Goal: Information Seeking & Learning: Learn about a topic

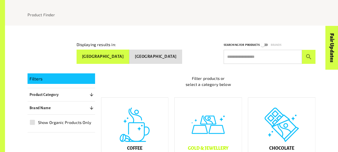
scroll to position [65, 0]
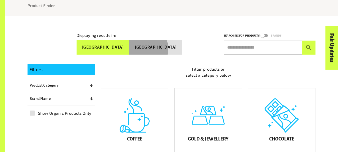
click at [154, 48] on button "[GEOGRAPHIC_DATA]" at bounding box center [155, 47] width 53 height 14
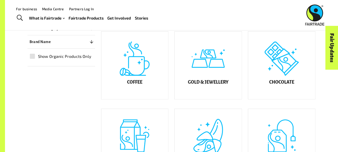
scroll to position [118, 0]
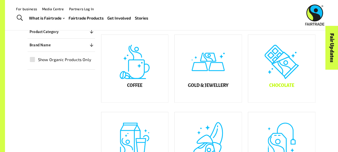
click at [267, 80] on div "Chocolate" at bounding box center [281, 69] width 67 height 68
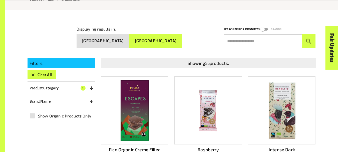
scroll to position [73, 0]
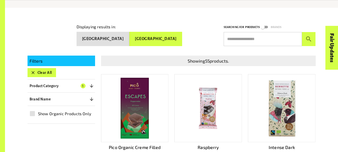
click at [33, 72] on icon "button" at bounding box center [33, 72] width 3 height 3
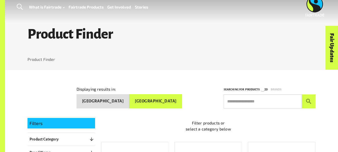
scroll to position [11, 0]
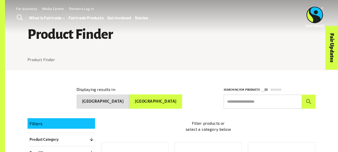
click at [96, 17] on link "Fairtrade Products" at bounding box center [86, 17] width 35 height 7
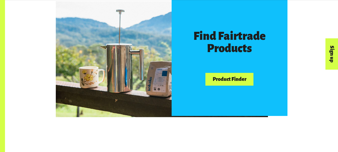
scroll to position [278, 0]
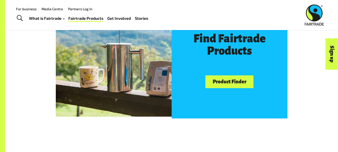
click at [226, 84] on link "Product Finder" at bounding box center [230, 81] width 48 height 13
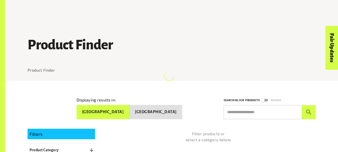
click at [173, 105] on button "[GEOGRAPHIC_DATA]" at bounding box center [155, 112] width 53 height 14
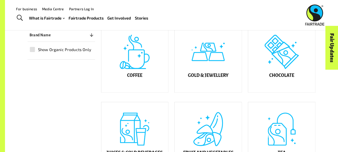
scroll to position [126, 0]
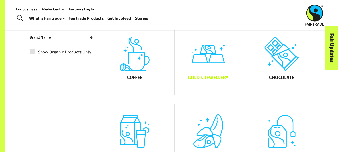
click at [224, 72] on div "Gold & Jewellery" at bounding box center [208, 61] width 67 height 68
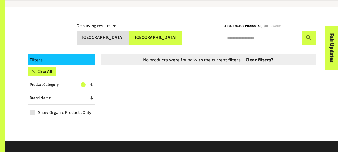
scroll to position [78, 0]
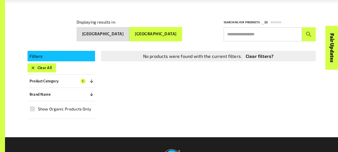
click at [245, 56] on div "No products were found with the current filters. Clear filters?" at bounding box center [208, 56] width 211 height 7
click at [255, 54] on link "Clear filters?" at bounding box center [260, 56] width 28 height 7
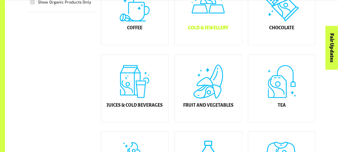
scroll to position [175, 0]
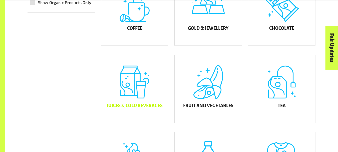
click at [137, 89] on div "Juices & Cold Beverages" at bounding box center [134, 89] width 67 height 68
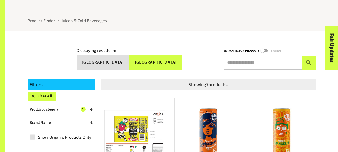
scroll to position [56, 0]
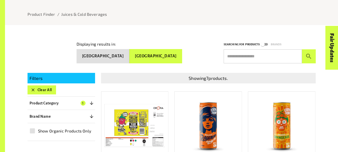
click at [34, 89] on icon "button" at bounding box center [33, 89] width 5 height 5
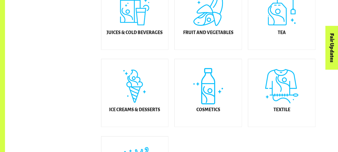
scroll to position [247, 0]
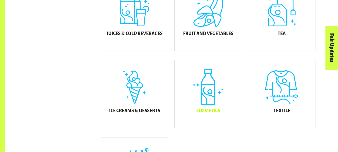
click at [228, 96] on div "Cosmetics" at bounding box center [208, 94] width 67 height 68
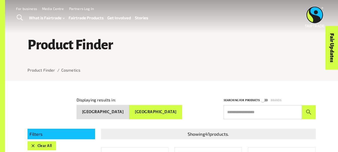
click at [34, 145] on icon "button" at bounding box center [33, 145] width 5 height 5
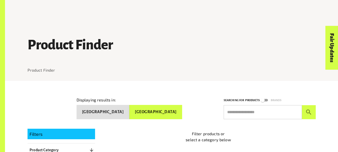
scroll to position [82, 0]
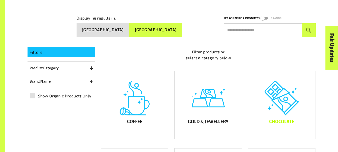
click at [280, 116] on div "Chocolate" at bounding box center [281, 105] width 67 height 68
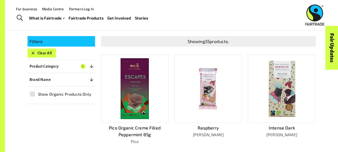
scroll to position [93, 0]
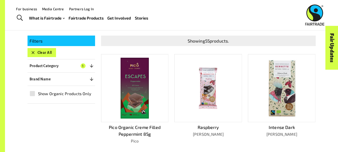
click at [224, 87] on div at bounding box center [209, 88] width 68 height 68
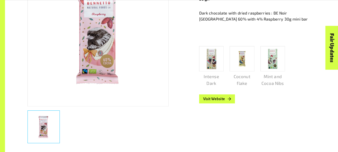
scroll to position [136, 0]
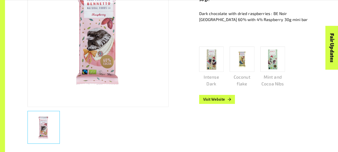
click at [242, 66] on img at bounding box center [242, 59] width 9 height 22
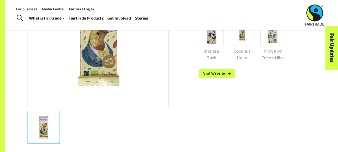
scroll to position [82, 0]
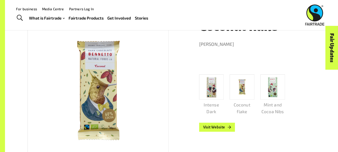
click at [271, 84] on img at bounding box center [273, 87] width 22 height 22
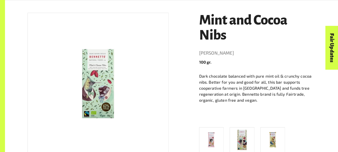
scroll to position [99, 0]
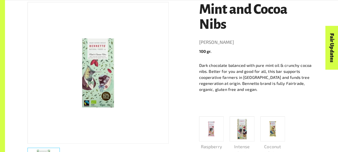
click at [239, 125] on img at bounding box center [242, 129] width 22 height 22
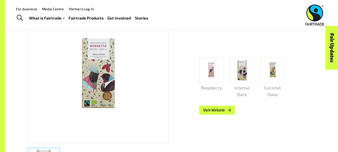
scroll to position [82, 0]
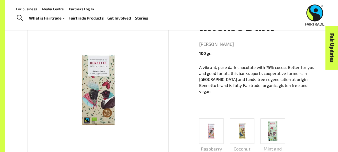
click at [209, 130] on img at bounding box center [211, 131] width 9 height 22
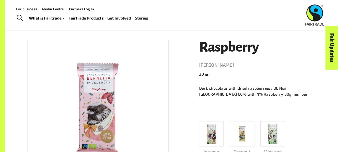
scroll to position [61, 0]
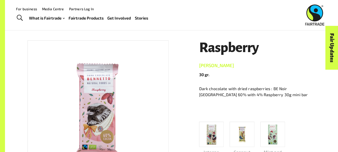
click at [209, 66] on link "[PERSON_NAME]" at bounding box center [257, 66] width 117 height 8
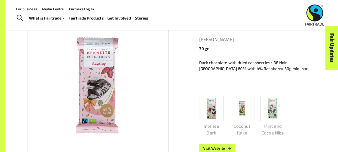
scroll to position [86, 0]
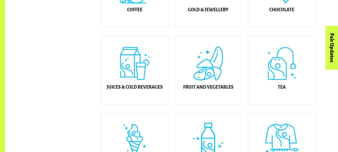
scroll to position [194, 0]
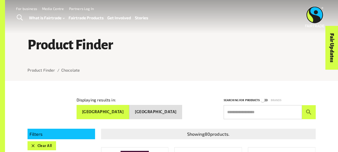
click at [175, 109] on button "[GEOGRAPHIC_DATA]" at bounding box center [155, 112] width 53 height 14
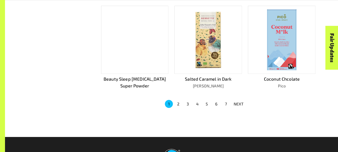
scroll to position [337, 0]
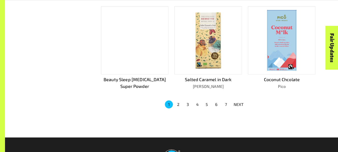
click at [237, 101] on p "NEXT" at bounding box center [239, 104] width 10 height 6
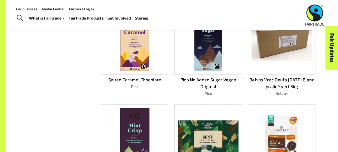
scroll to position [119, 0]
